Goal: Transaction & Acquisition: Book appointment/travel/reservation

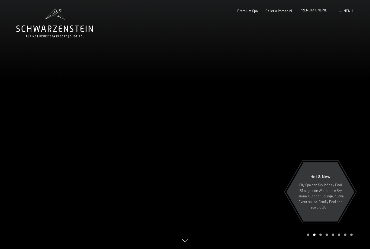
click at [316, 12] on span "PRENOTA ONLINE" at bounding box center [314, 10] width 28 height 4
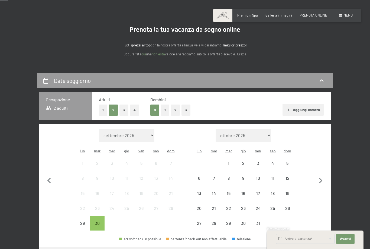
scroll to position [34, 0]
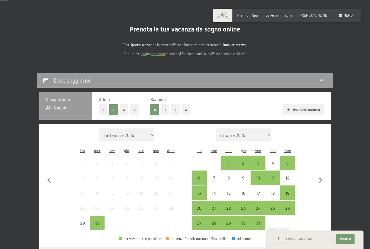
click at [176, 111] on button "2" at bounding box center [175, 109] width 9 height 11
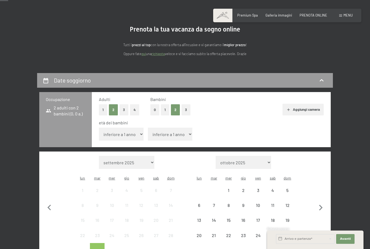
click at [124, 130] on select "inferiore a 1 anno 1 anno 2 anni 3 anni 4 anni 5 anni 6 anni 7 anni 8 anni 9 an…" at bounding box center [121, 133] width 45 height 13
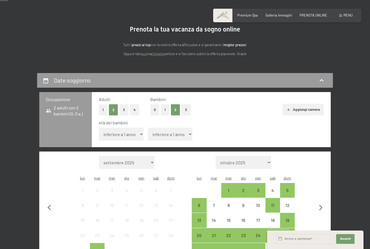
select select "9"
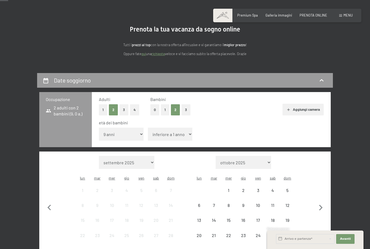
click at [172, 132] on select "inferiore a 1 anno 1 anno 2 anni 3 anni 4 anni 5 anni 6 anni 7 anni 8 anni 9 an…" at bounding box center [170, 133] width 45 height 13
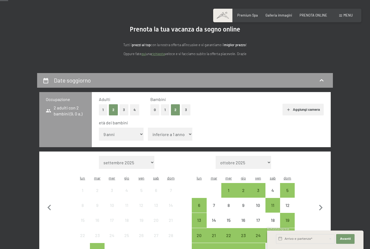
select select "15"
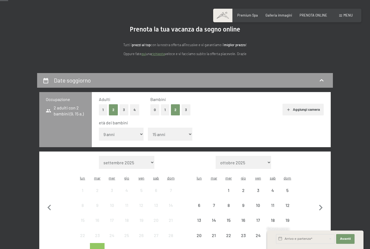
click at [308, 113] on button "Aggiungi camera" at bounding box center [303, 110] width 41 height 12
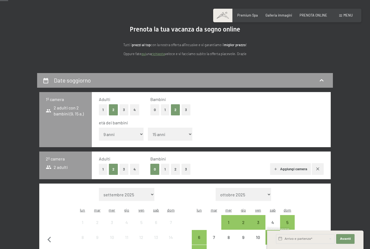
click at [164, 164] on button "1" at bounding box center [165, 169] width 8 height 11
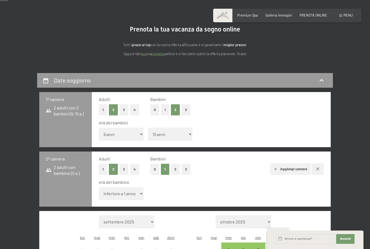
click at [128, 188] on select "inferiore a 1 anno 1 anno 2 anni 3 anni 4 anni 5 anni 6 anni 7 anni 8 anni 9 an…" at bounding box center [121, 193] width 45 height 13
select select "15"
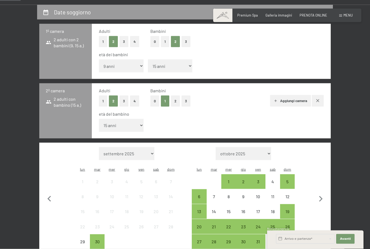
scroll to position [115, 0]
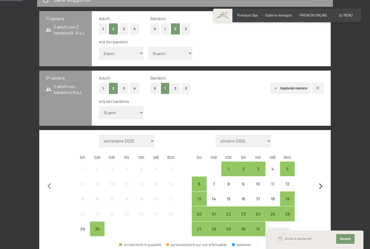
click at [320, 180] on icon "button" at bounding box center [320, 185] width 11 height 11
select select "[DATE]"
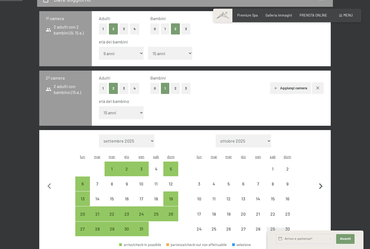
click at [321, 180] on icon "button" at bounding box center [320, 185] width 11 height 11
select select "[DATE]"
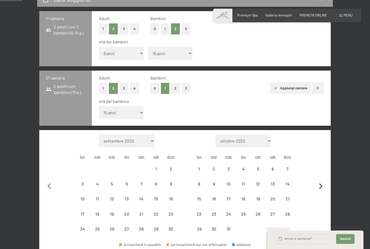
select select "[DATE]"
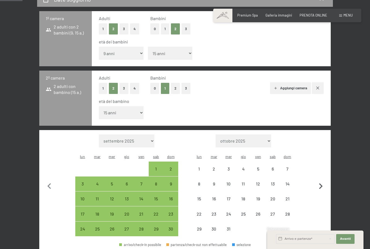
select select "[DATE]"
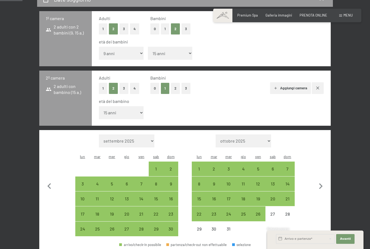
click at [156, 49] on select "inferiore a 1 anno 1 anno 2 anni 3 anni 4 anni 5 anni 6 anni 7 anni 8 anni 9 an…" at bounding box center [170, 53] width 45 height 13
select select "14"
select select "[DATE]"
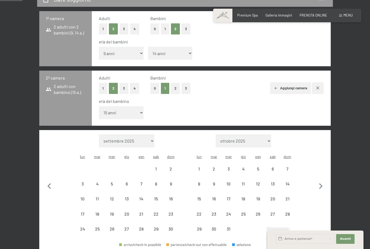
select select "[DATE]"
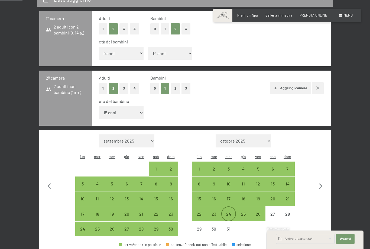
click at [229, 212] on div "24" at bounding box center [229, 219] width 14 height 14
select select "[DATE]"
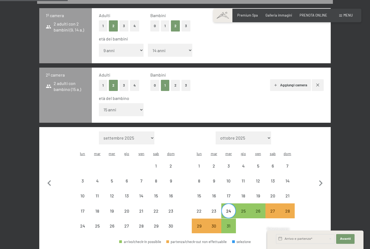
scroll to position [121, 0]
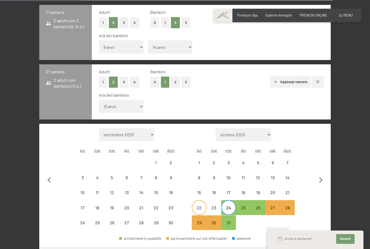
click at [202, 205] on div "22" at bounding box center [200, 212] width 14 height 14
select select "[DATE]"
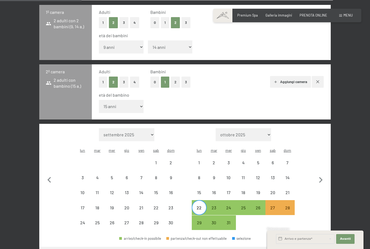
click at [200, 205] on div "22" at bounding box center [200, 212] width 14 height 14
select select "[DATE]"
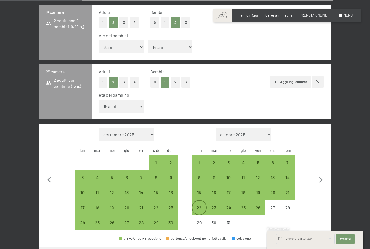
click at [201, 205] on div "22" at bounding box center [200, 212] width 14 height 14
select select "[DATE]"
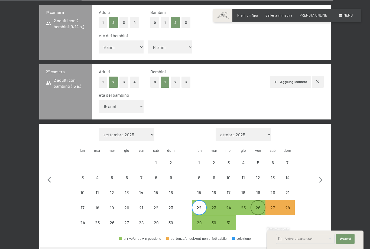
click at [258, 205] on div "26" at bounding box center [258, 212] width 14 height 14
select select "[DATE]"
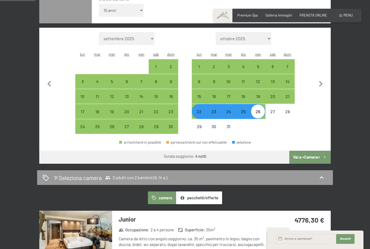
scroll to position [218, 0]
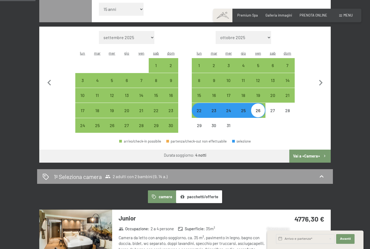
click at [321, 149] on button "Vai a «Camera»" at bounding box center [310, 155] width 41 height 13
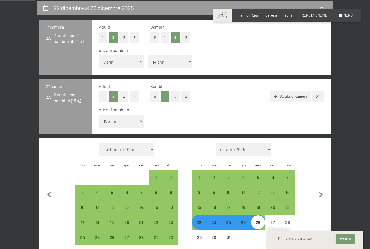
select select "[DATE]"
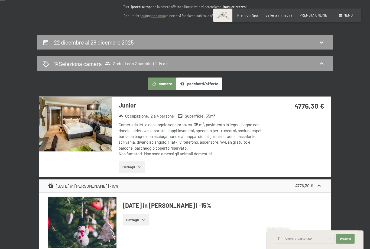
scroll to position [0, 0]
